Goal: Task Accomplishment & Management: Manage account settings

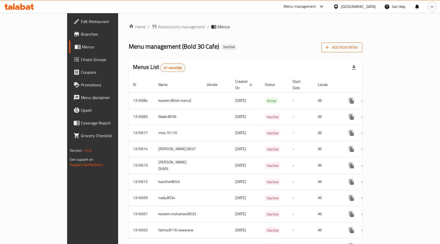
click at [358, 48] on span "Add New Menu" at bounding box center [342, 47] width 33 height 7
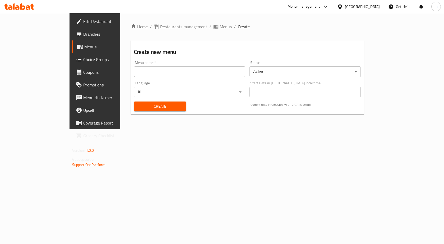
click at [169, 72] on input "text" at bounding box center [189, 71] width 111 height 11
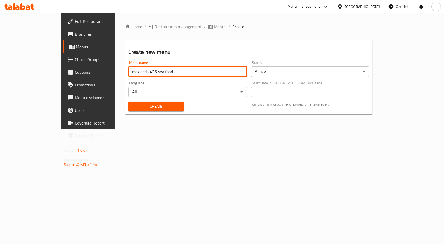
type input "m.saeed.7436 sea food"
click at [128, 102] on button "Create" at bounding box center [156, 107] width 56 height 10
click at [76, 44] on span "Menus" at bounding box center [103, 47] width 55 height 6
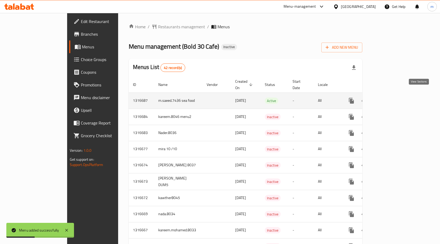
click at [393, 98] on icon "enhanced table" at bounding box center [389, 101] width 6 height 6
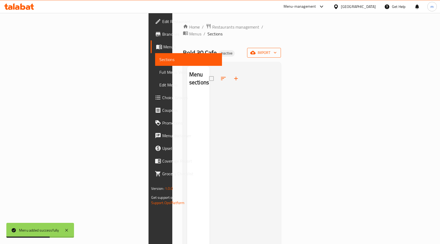
click at [277, 49] on span "import" at bounding box center [263, 52] width 25 height 7
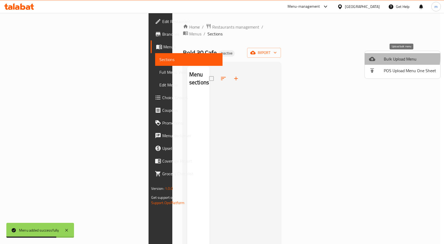
click at [378, 57] on div at bounding box center [376, 59] width 15 height 6
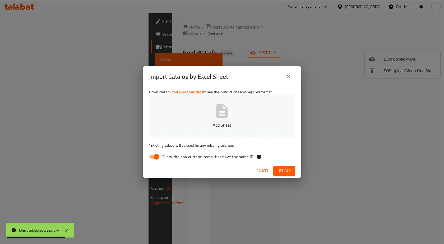
click at [155, 157] on input "Overwrite any current items that have the same ID." at bounding box center [156, 157] width 30 height 10
checkbox input "false"
click at [206, 120] on button "Add Sheet" at bounding box center [222, 116] width 146 height 42
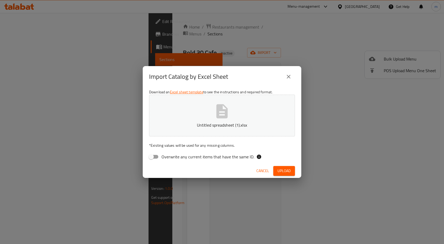
click at [283, 170] on span "Upload" at bounding box center [284, 171] width 13 height 7
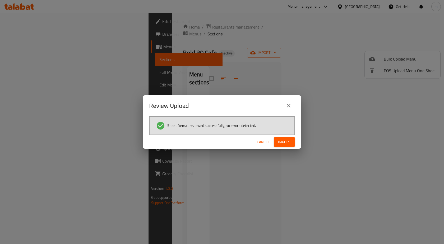
click at [275, 142] on button "Import" at bounding box center [284, 142] width 21 height 10
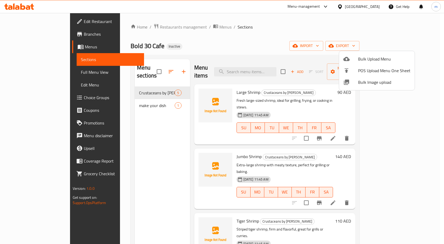
click at [143, 92] on div at bounding box center [222, 122] width 444 height 244
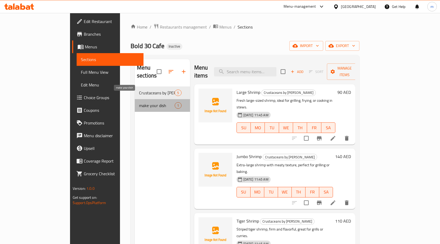
click at [143, 102] on span "make your dish" at bounding box center [157, 105] width 36 height 6
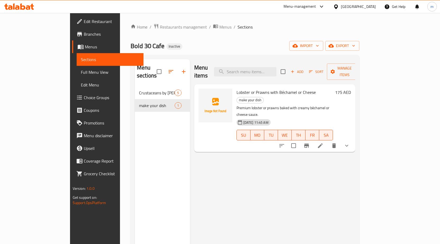
click at [81, 74] on span "Full Menu View" at bounding box center [110, 72] width 58 height 6
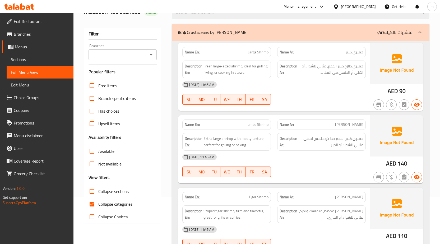
scroll to position [106, 0]
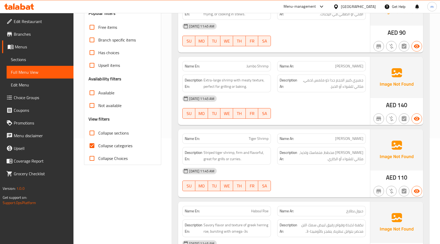
click at [99, 144] on span "Collapse categories" at bounding box center [115, 145] width 34 height 6
click at [98, 144] on input "Collapse categories" at bounding box center [92, 145] width 13 height 13
checkbox input "false"
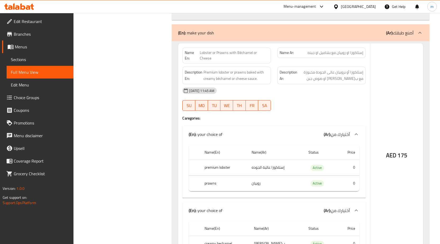
scroll to position [490, 0]
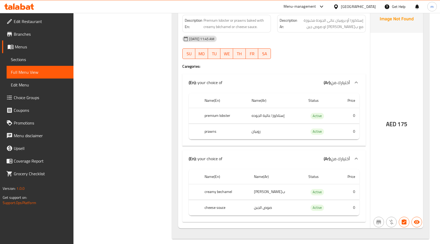
click at [353, 187] on td "0" at bounding box center [348, 192] width 22 height 16
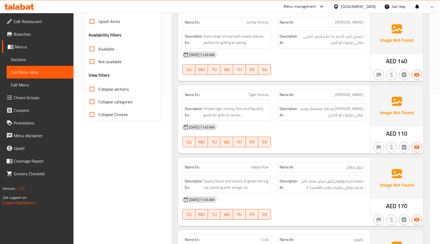
scroll to position [137, 0]
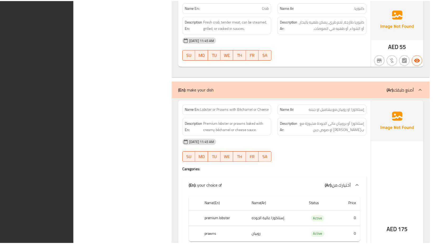
scroll to position [490, 0]
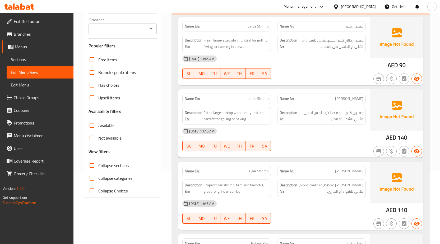
scroll to position [0, 0]
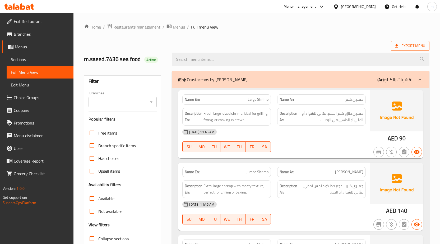
click at [412, 47] on span "Export Menu" at bounding box center [410, 46] width 30 height 7
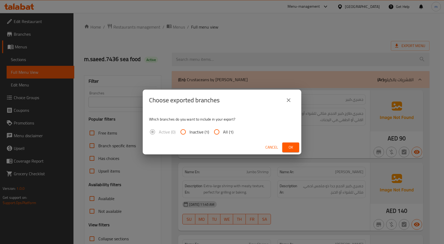
drag, startPoint x: 215, startPoint y: 130, endPoint x: 231, endPoint y: 130, distance: 16.1
click at [216, 130] on input "All (1)" at bounding box center [216, 132] width 13 height 13
radio input "true"
click at [287, 149] on span "Ok" at bounding box center [291, 147] width 8 height 7
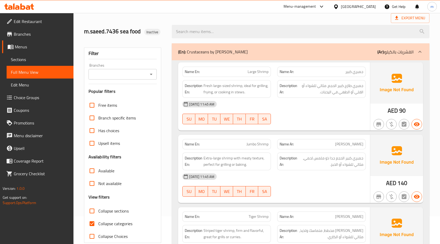
scroll to position [26, 0]
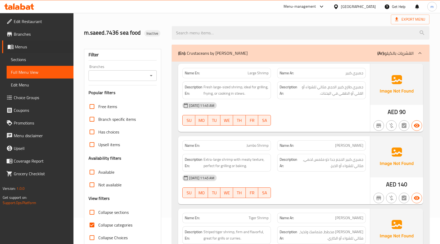
click at [0, 58] on li "Menus Sections Full Menu View Edit Menu" at bounding box center [34, 65] width 77 height 51
click at [19, 58] on span "Sections" at bounding box center [40, 59] width 58 height 6
